Goal: Task Accomplishment & Management: Use online tool/utility

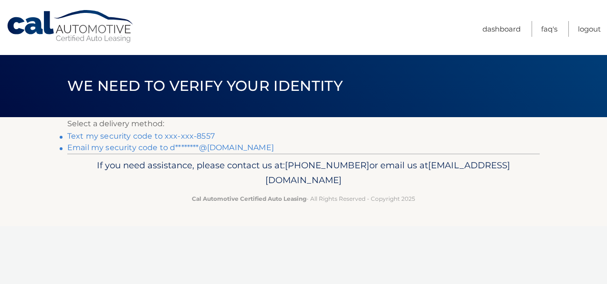
click at [216, 146] on link "Email my security code to d********@[DOMAIN_NAME]" at bounding box center [170, 147] width 207 height 9
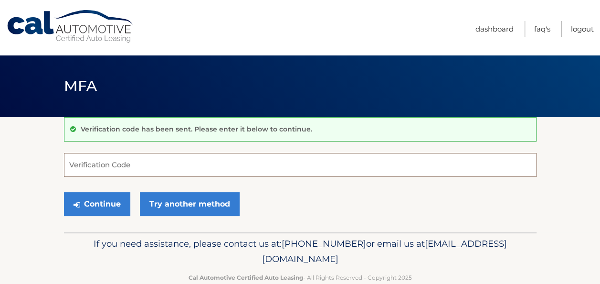
click at [237, 170] on input "Verification Code" at bounding box center [300, 165] width 473 height 24
paste input "648424"
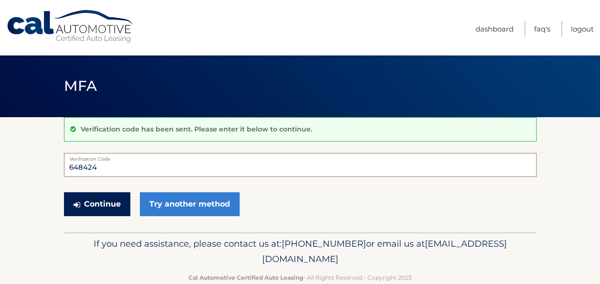
type input "648424"
click at [99, 198] on button "Continue" at bounding box center [97, 204] width 66 height 24
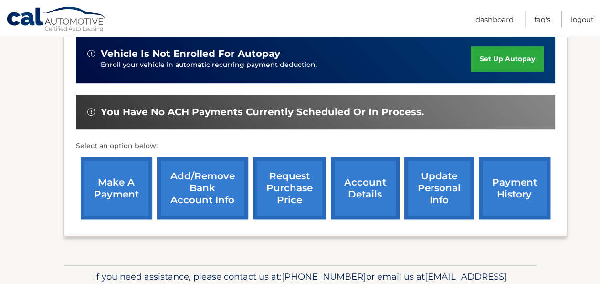
scroll to position [248, 0]
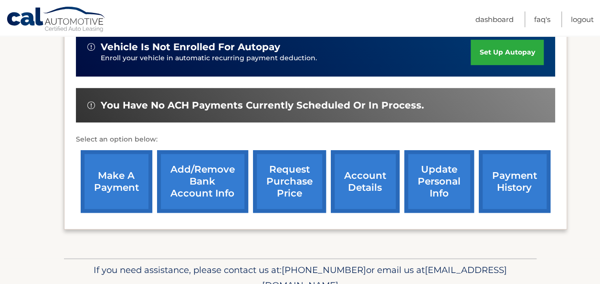
click at [126, 195] on link "make a payment" at bounding box center [117, 181] width 72 height 63
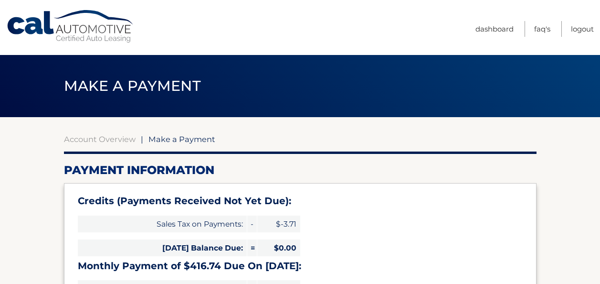
select select "YjIxOWY5MzctNTlmMi00NzJiLTg0ODktNWRmOTBhNmMyMWQ0"
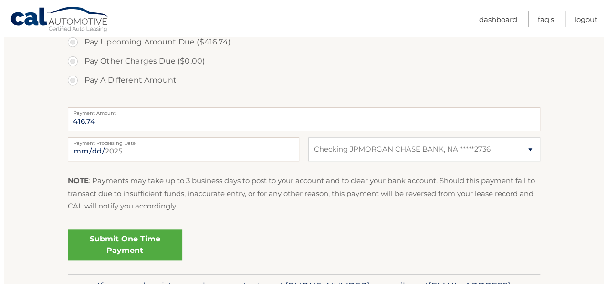
scroll to position [385, 0]
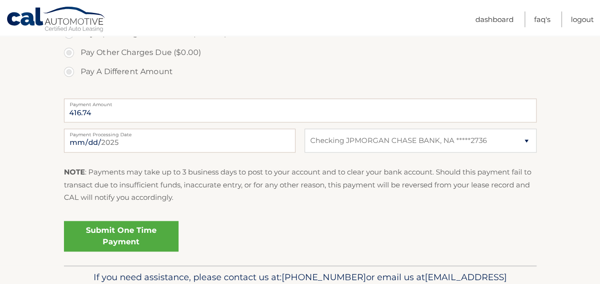
click at [128, 235] on link "Submit One Time Payment" at bounding box center [121, 236] width 115 height 31
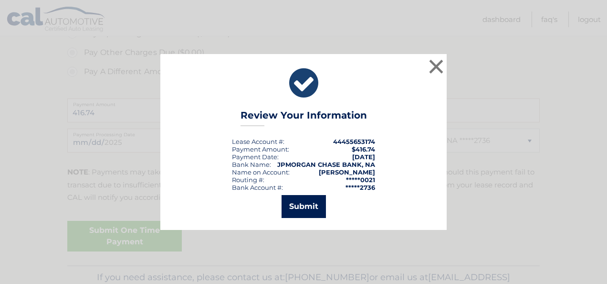
click at [306, 203] on button "Submit" at bounding box center [304, 206] width 44 height 23
